Goal: Task Accomplishment & Management: Manage account settings

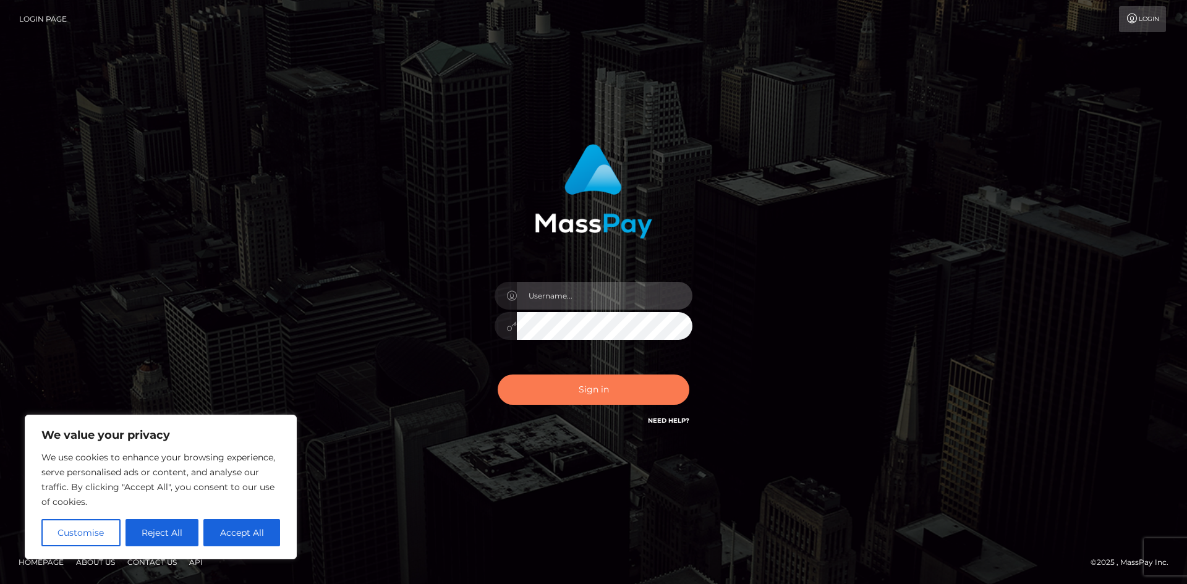
type input "[PERSON_NAME].ace"
click at [588, 396] on button "Sign in" at bounding box center [594, 390] width 192 height 30
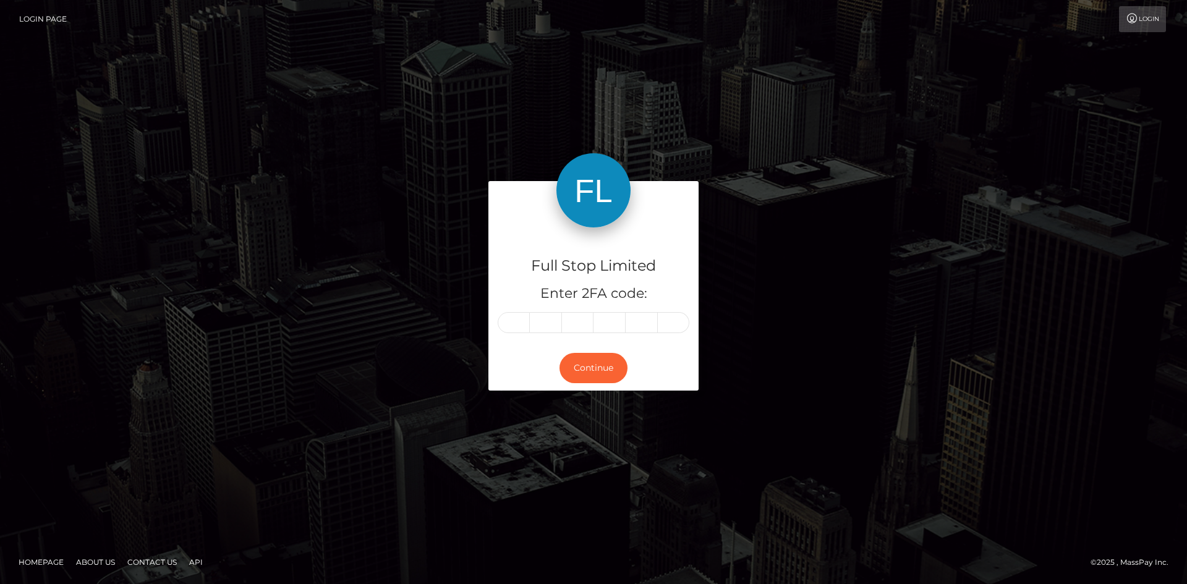
click at [516, 321] on input "text" at bounding box center [514, 322] width 32 height 21
type input "2"
type input "9"
type input "7"
type input "8"
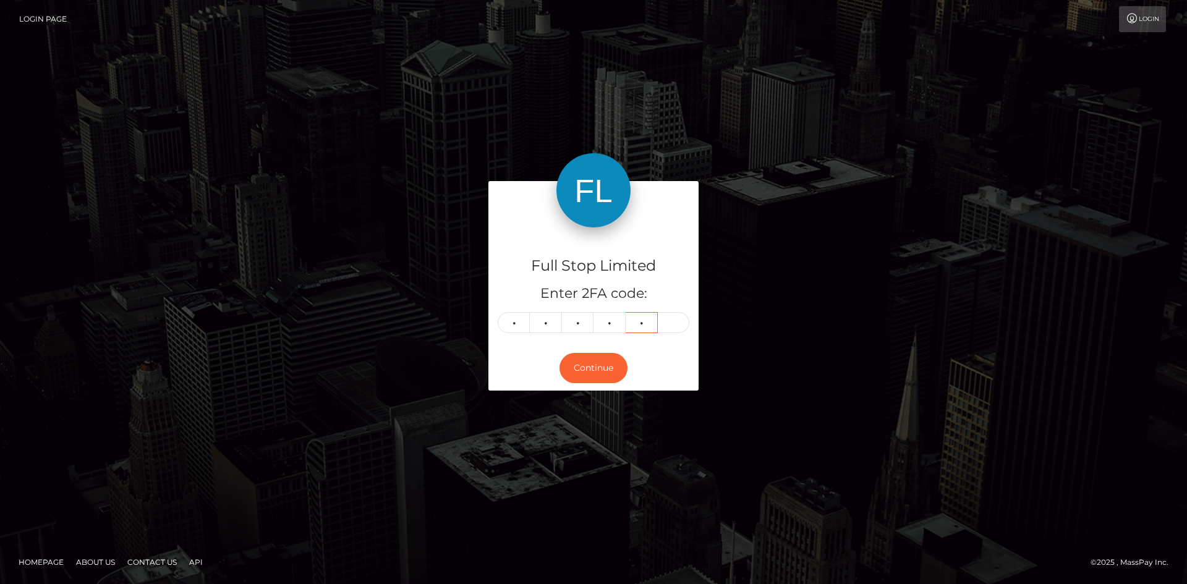
type input "2"
type input "6"
